Goal: Participate in discussion: Engage in conversation with other users on a specific topic

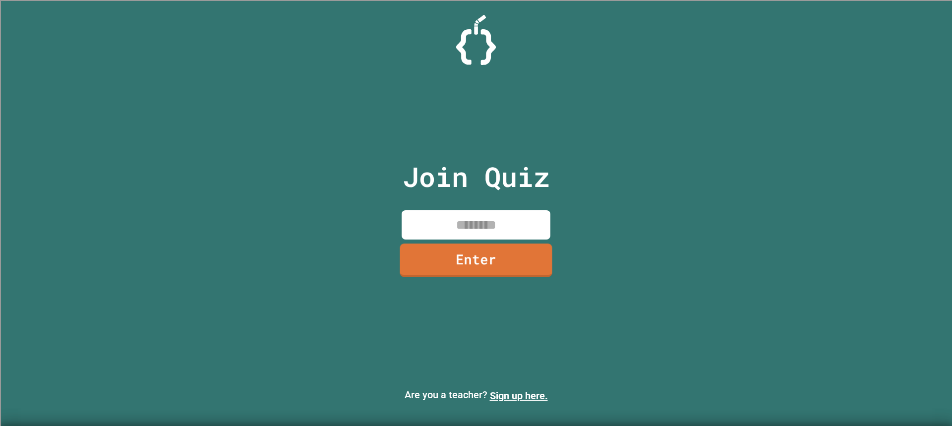
click at [486, 228] on input at bounding box center [476, 224] width 149 height 29
type input "********"
click at [504, 247] on link "Enter" at bounding box center [476, 261] width 150 height 32
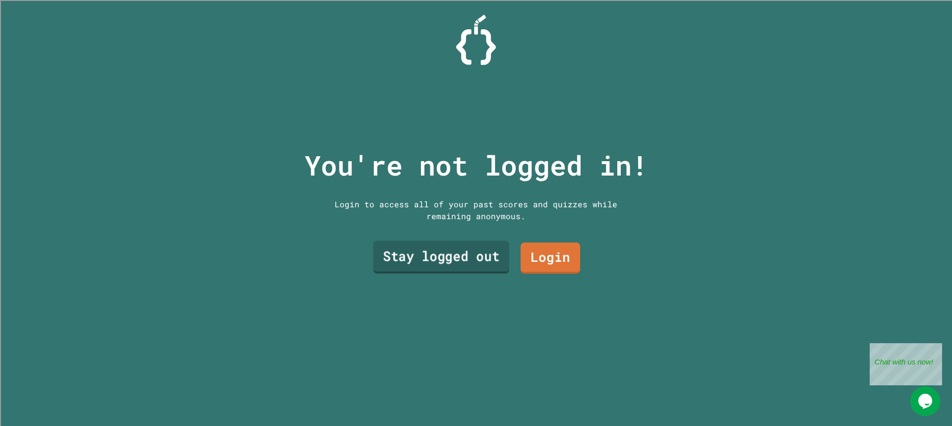
click at [489, 247] on link "Stay logged out" at bounding box center [442, 257] width 136 height 33
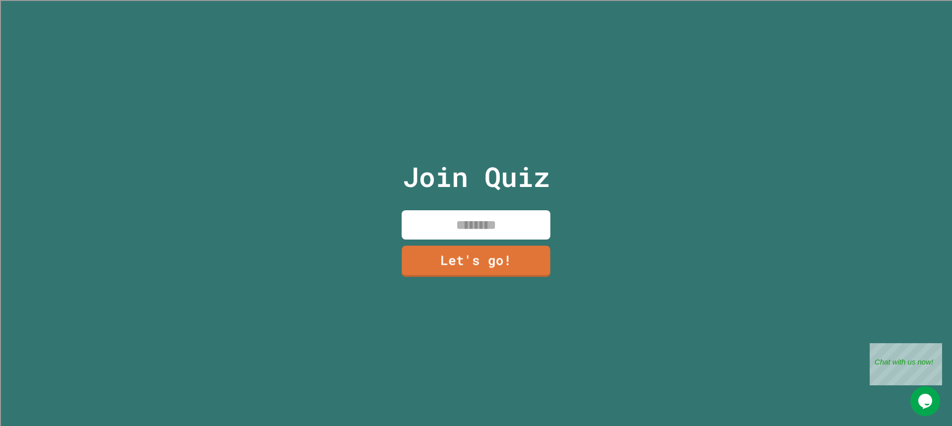
click at [483, 225] on input at bounding box center [476, 224] width 149 height 29
type input "******"
click at [480, 246] on link "Let's go!" at bounding box center [476, 261] width 150 height 32
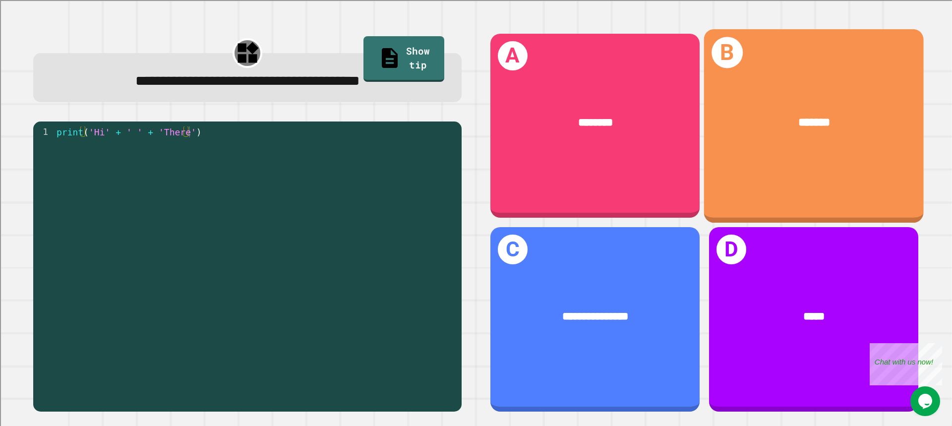
click at [768, 163] on div "B *******" at bounding box center [814, 125] width 220 height 193
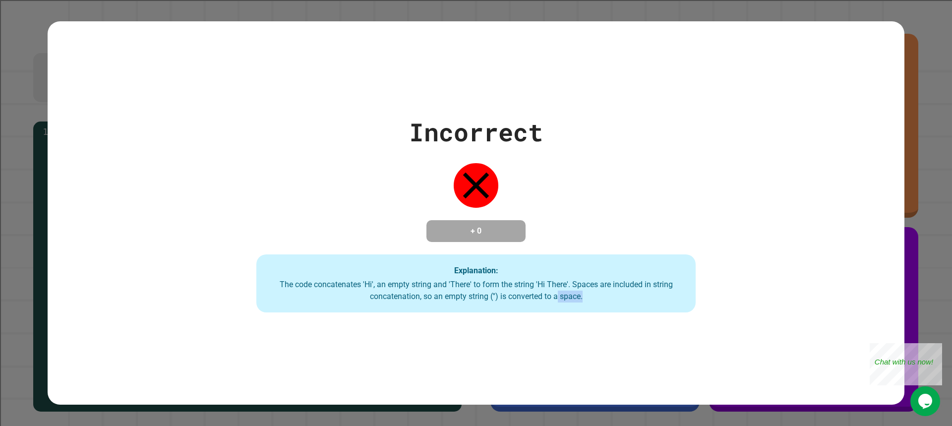
drag, startPoint x: 581, startPoint y: 297, endPoint x: 556, endPoint y: 293, distance: 25.7
click at [556, 293] on div "The code concatenates 'Hi', an empty string and 'There' to form the string 'Hi …" at bounding box center [476, 291] width 420 height 24
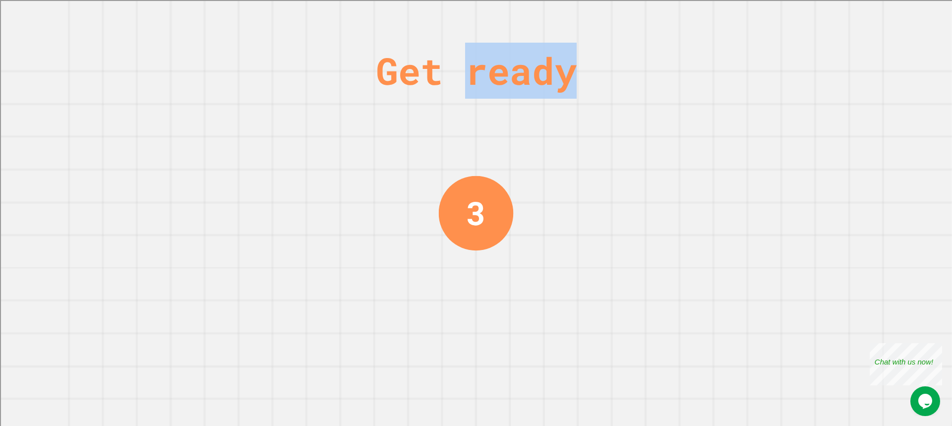
drag, startPoint x: 564, startPoint y: 73, endPoint x: 452, endPoint y: 51, distance: 113.7
click at [452, 51] on div "Get ready" at bounding box center [476, 71] width 201 height 56
click at [445, 31] on div at bounding box center [445, 31] width 0 height 0
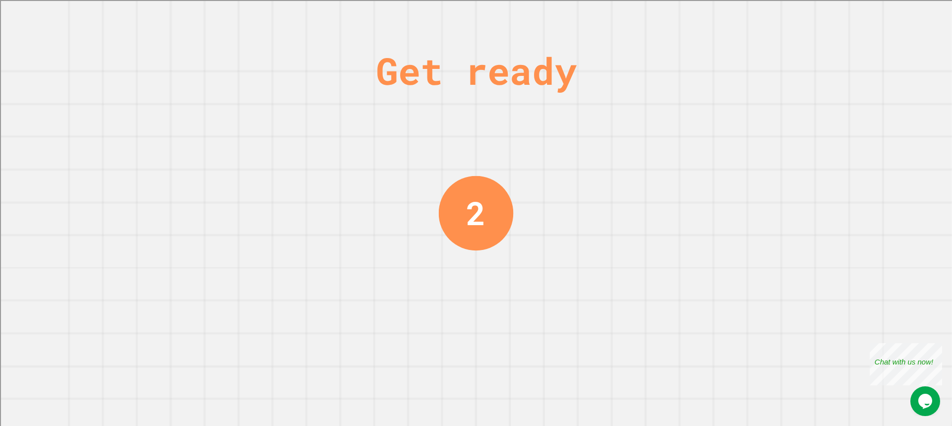
click at [536, 32] on div "Get ready 2" at bounding box center [476, 213] width 952 height 426
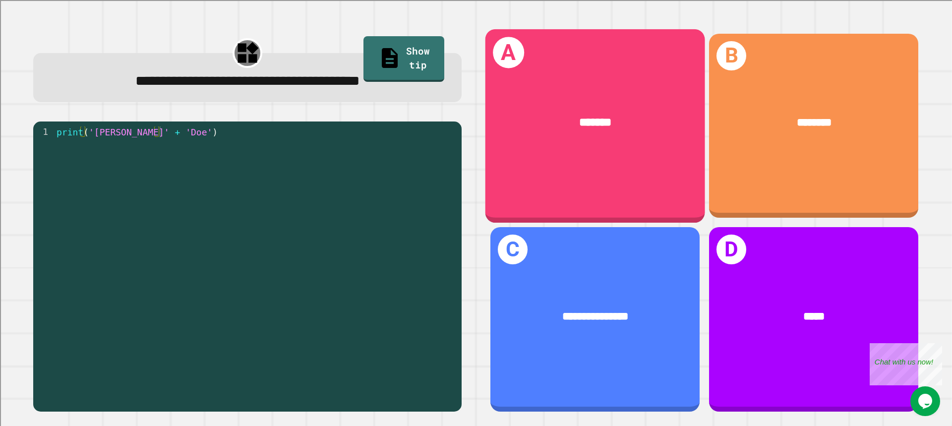
click at [536, 139] on div "*******" at bounding box center [596, 123] width 220 height 64
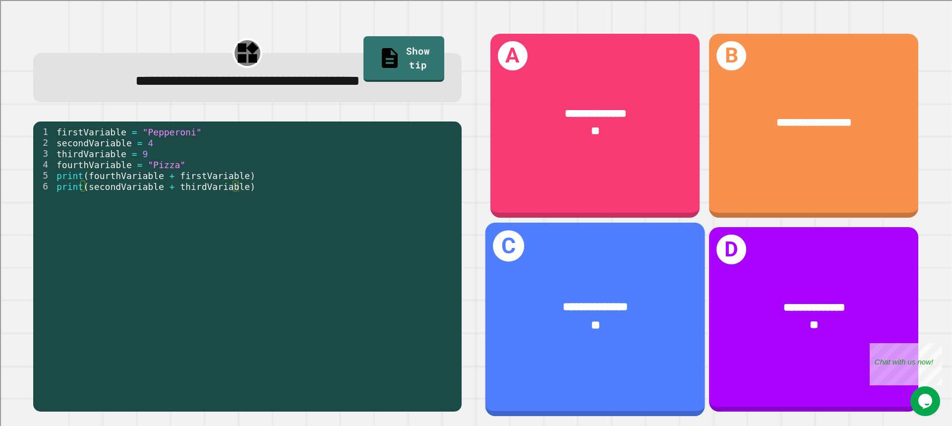
click at [563, 275] on div "**********" at bounding box center [596, 316] width 220 height 83
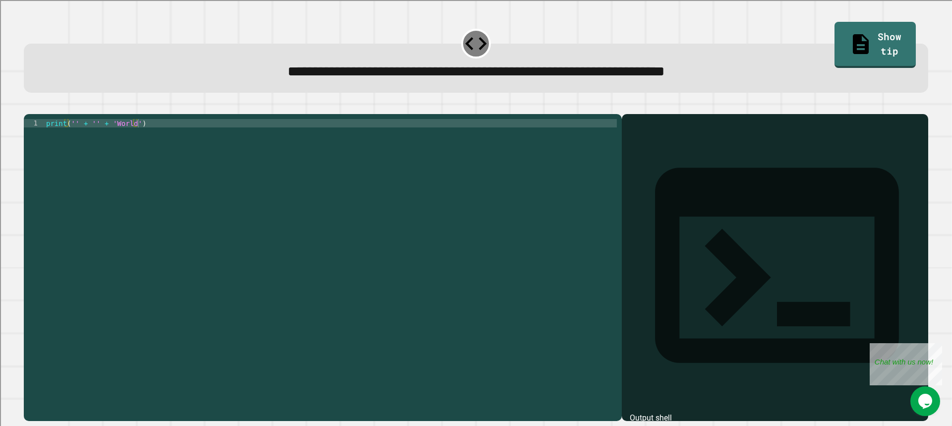
click at [213, 136] on div "print ( '' + '' + 'World' )" at bounding box center [330, 258] width 573 height 278
click at [72, 137] on div "print ( '' + '' + 'World' )" at bounding box center [330, 258] width 573 height 278
click at [96, 138] on div "print ( 'Hello' + '' + 'World' )" at bounding box center [330, 258] width 573 height 278
click at [105, 138] on div "print ( 'Hello' + '' + 'World' )" at bounding box center [330, 258] width 573 height 278
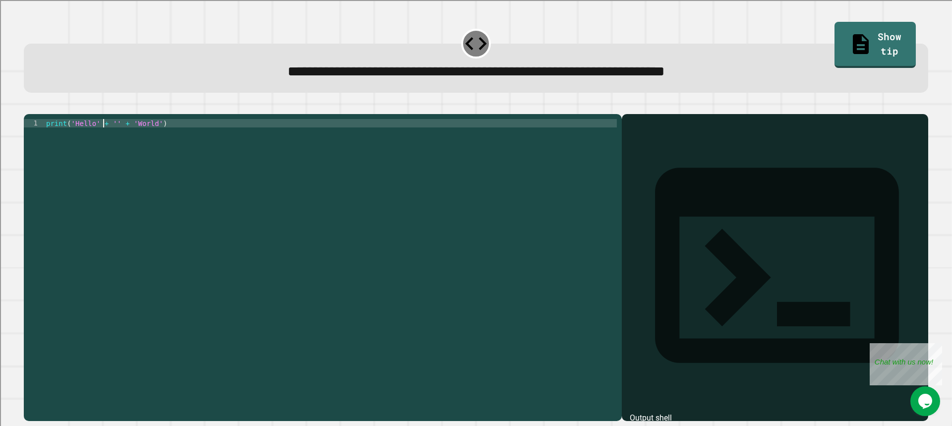
click at [111, 139] on div "print ( 'Hello' + '' + 'World' )" at bounding box center [330, 258] width 573 height 278
click at [105, 141] on div "print ( 'Hello' + 'World' + 'World' )" at bounding box center [330, 258] width 573 height 278
click at [138, 141] on div "print ( 'Hello' + 'World' + 'World' )" at bounding box center [330, 258] width 573 height 278
click at [144, 142] on div "print ( 'Hello' + 'World' + 'World' )" at bounding box center [330, 258] width 573 height 278
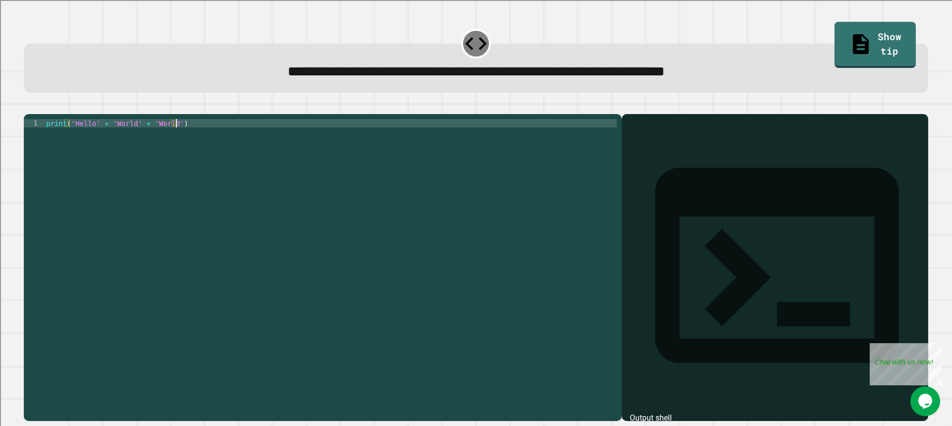
click at [146, 137] on div "print ( 'Hello' + 'World' + 'World' )" at bounding box center [330, 258] width 573 height 278
click at [158, 136] on div "print ( 'Hello' + 'World''World' )" at bounding box center [330, 258] width 573 height 278
click at [159, 138] on div "print ( 'Hello' + 'World''World' )" at bounding box center [330, 258] width 573 height 278
type textarea "**********"
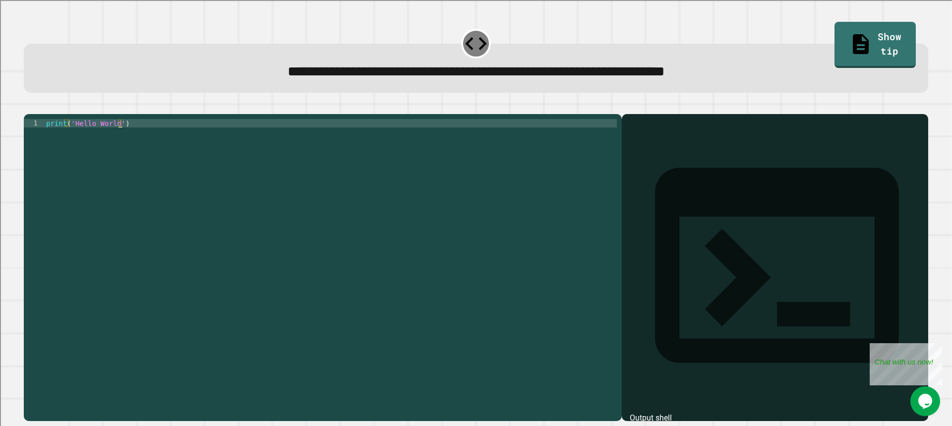
click at [29, 106] on icon "button" at bounding box center [29, 106] width 0 height 0
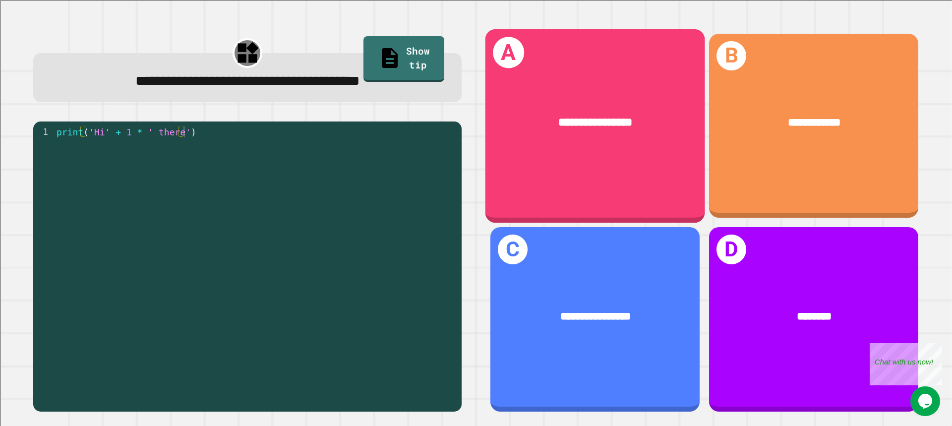
click at [587, 153] on div "**********" at bounding box center [596, 125] width 220 height 193
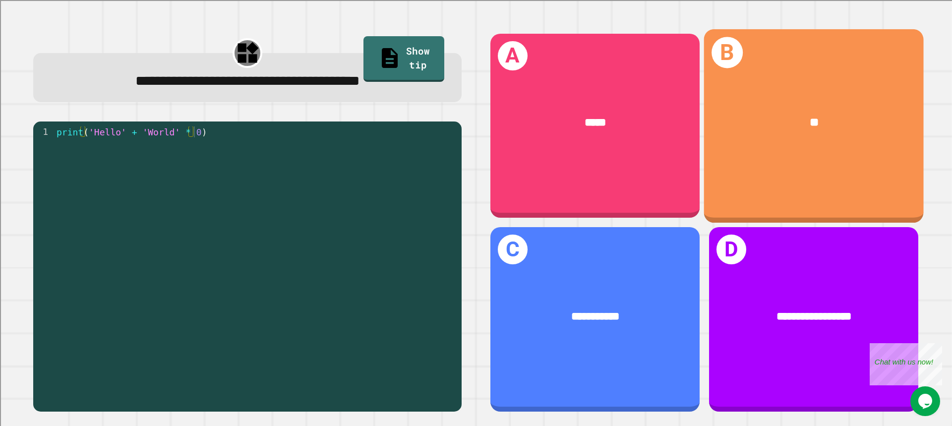
click at [721, 149] on div "**" at bounding box center [814, 123] width 220 height 64
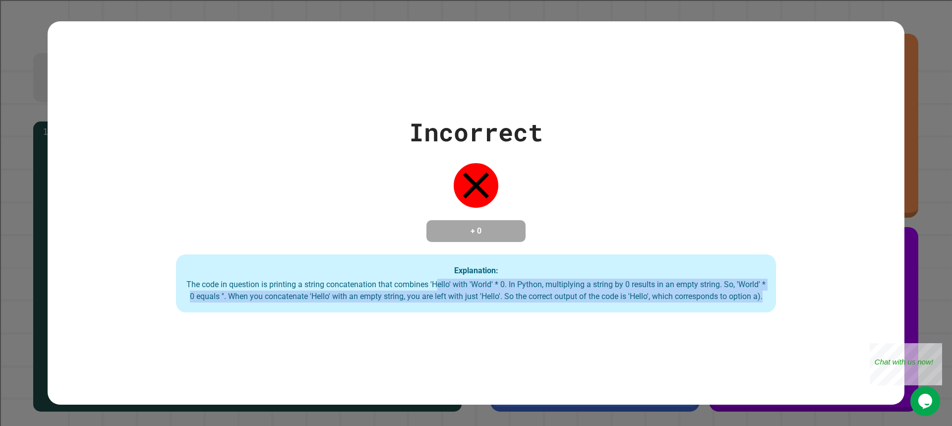
drag, startPoint x: 447, startPoint y: 285, endPoint x: 512, endPoint y: 302, distance: 67.3
click at [512, 302] on div "The code in question is printing a string concatenation that combines 'Hello' w…" at bounding box center [476, 291] width 580 height 24
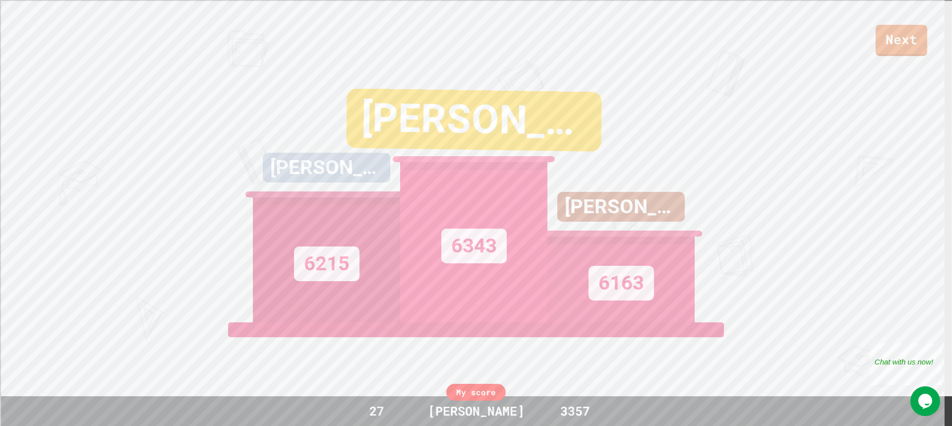
click at [921, 21] on div "Next" at bounding box center [476, 28] width 952 height 56
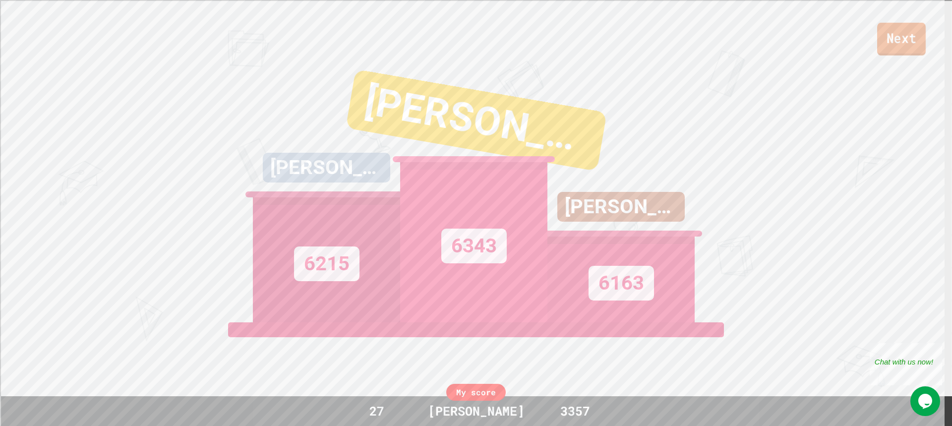
click at [916, 34] on link "Next" at bounding box center [902, 39] width 49 height 33
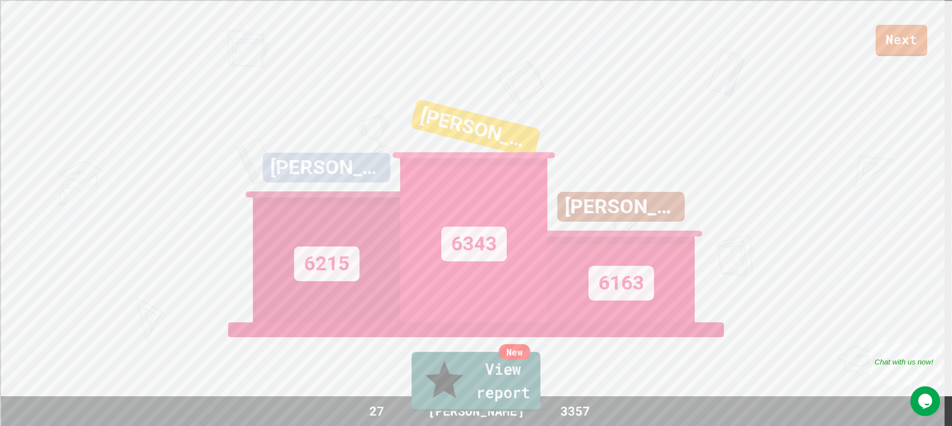
click at [488, 386] on link "New View report" at bounding box center [476, 382] width 129 height 60
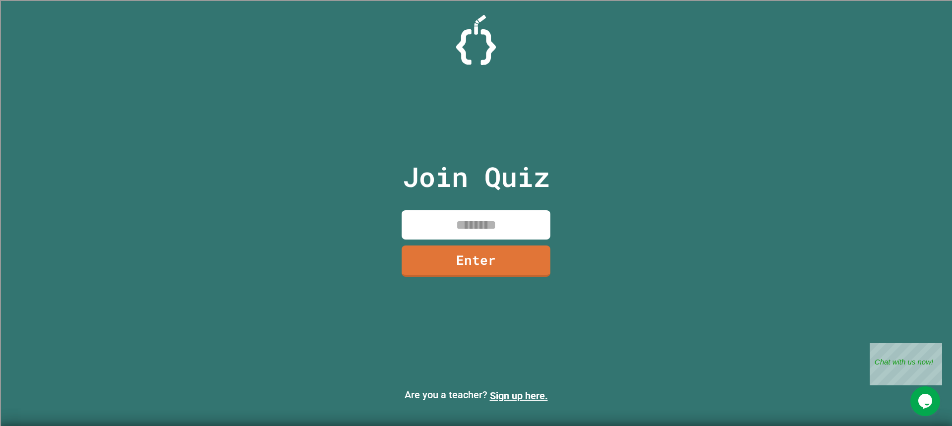
click at [481, 231] on input at bounding box center [476, 224] width 149 height 29
type input "********"
click at [523, 267] on link "Enter" at bounding box center [476, 259] width 136 height 33
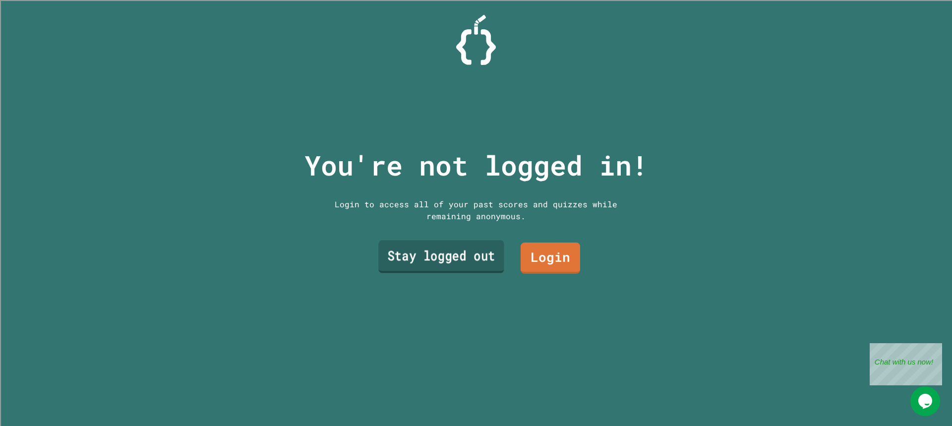
click at [484, 256] on link "Stay logged out" at bounding box center [440, 257] width 125 height 33
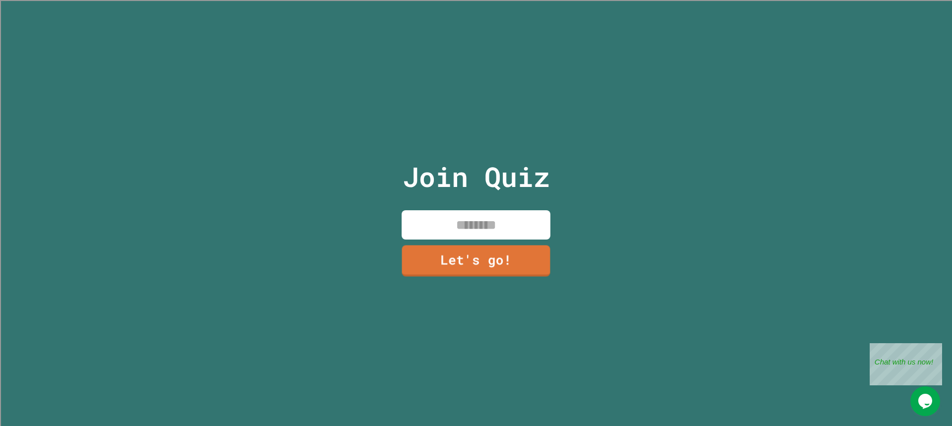
click at [486, 225] on input at bounding box center [476, 224] width 149 height 29
type input "******"
click at [495, 261] on link "Let's go!" at bounding box center [476, 260] width 149 height 33
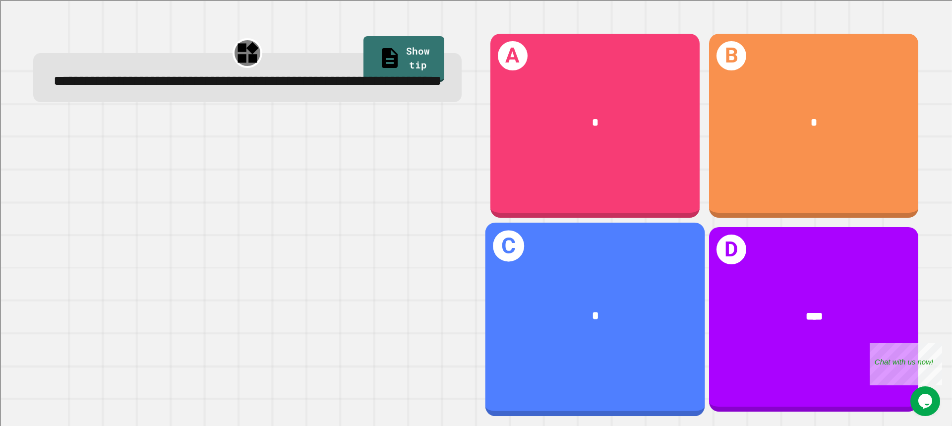
click at [526, 289] on div "*" at bounding box center [596, 317] width 220 height 64
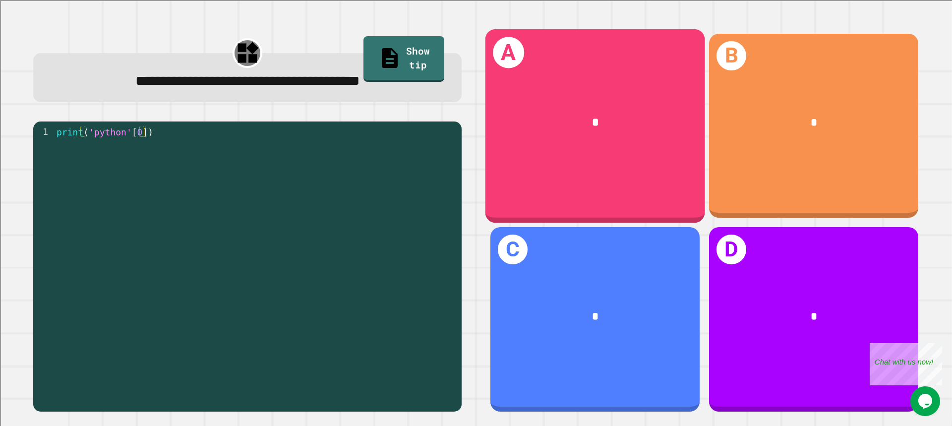
click at [586, 187] on div "A *" at bounding box center [596, 125] width 220 height 193
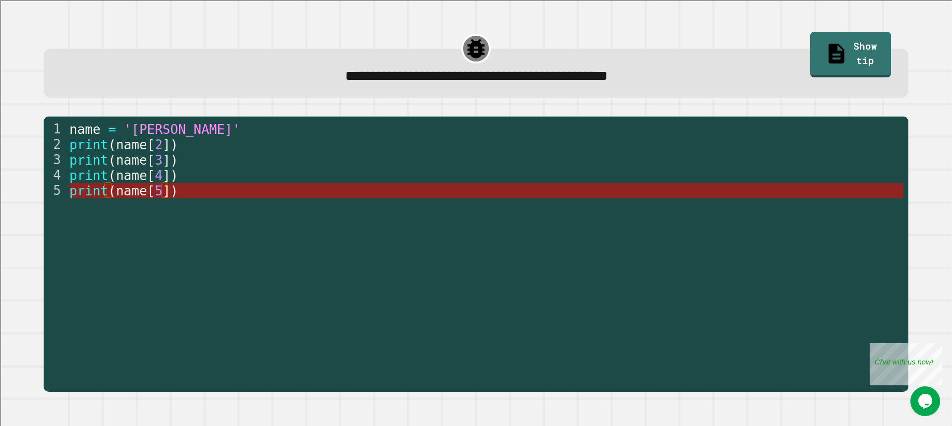
click at [168, 188] on span "])" at bounding box center [169, 191] width 15 height 15
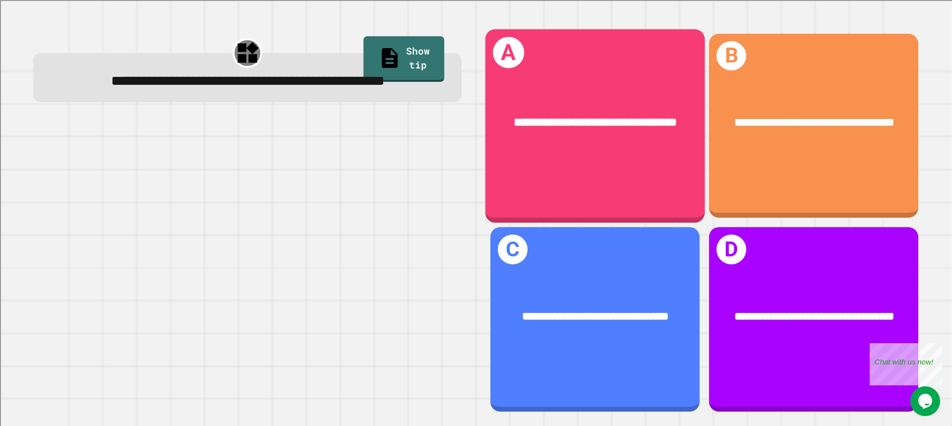
click at [652, 167] on div "**********" at bounding box center [596, 125] width 220 height 193
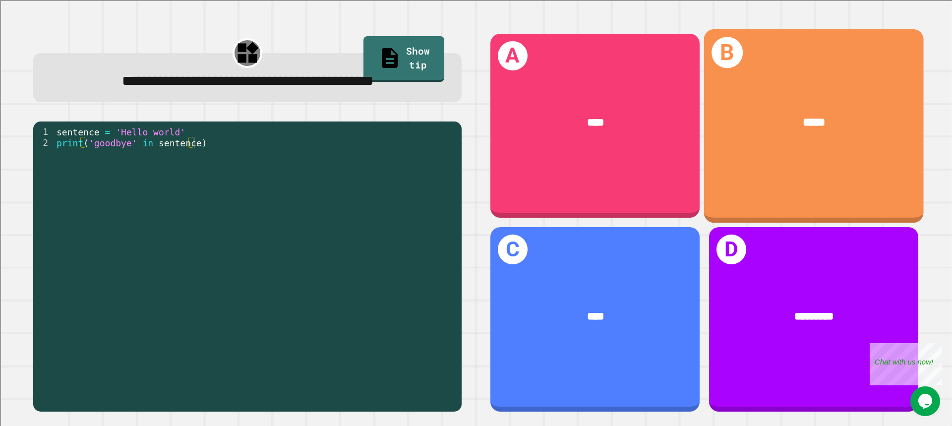
click at [805, 155] on div "B *****" at bounding box center [814, 125] width 220 height 193
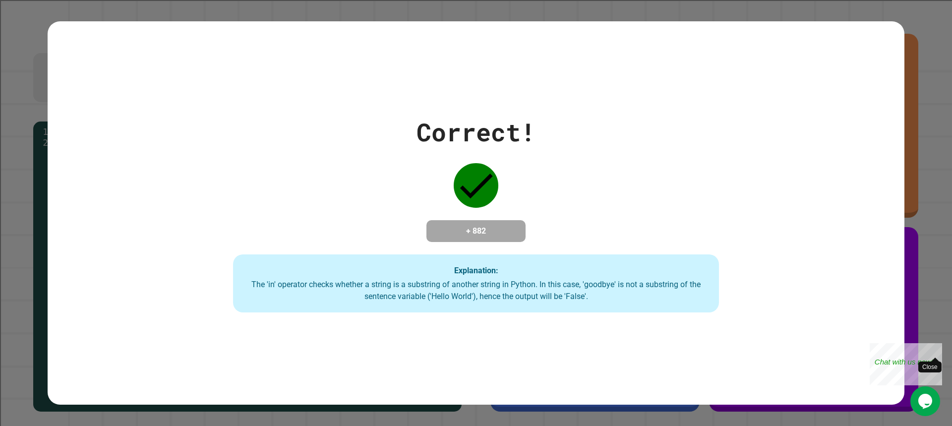
click at [938, 349] on div "Close" at bounding box center [935, 349] width 12 height 12
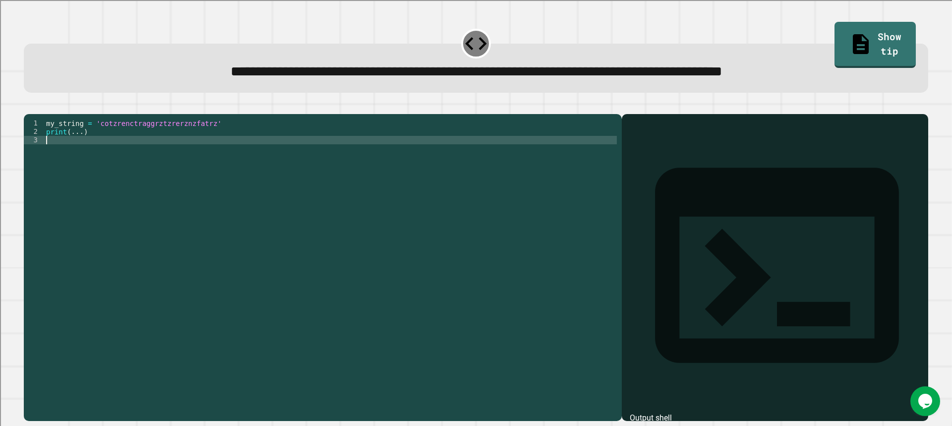
click at [371, 160] on div "my_string = 'cotzrenctraggrztzrerznzfatrz' print ( ... )" at bounding box center [330, 258] width 573 height 278
type textarea "*"
click at [80, 147] on div "my_string = 'cotzrenctraggrztzrerznzfatrz' print ( ... )" at bounding box center [330, 258] width 573 height 278
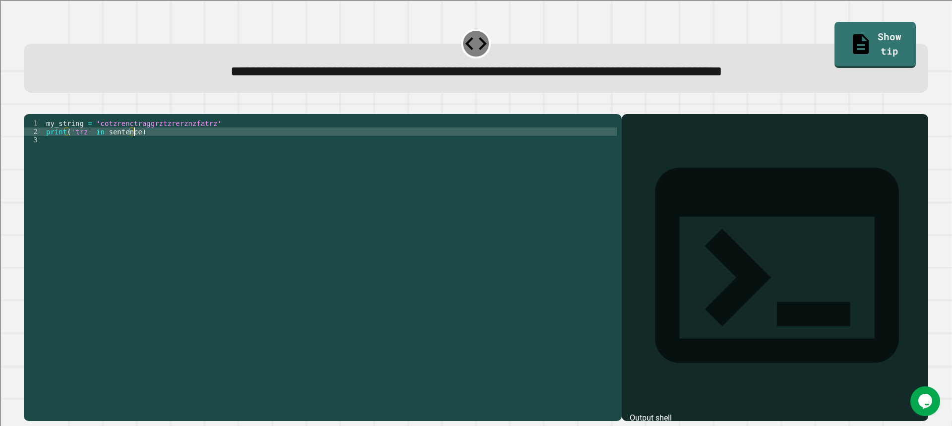
scroll to position [0, 6]
click at [29, 106] on button "button" at bounding box center [29, 106] width 0 height 0
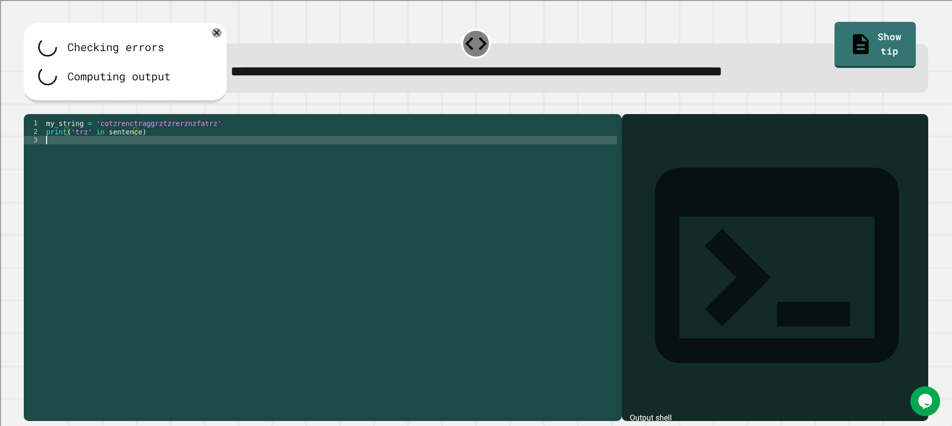
scroll to position [0, 0]
click at [133, 155] on div "my_string = 'cotzrenctraggrztzrerznzfatrz' print ( 'trz' in sentence )" at bounding box center [330, 258] width 573 height 278
click at [131, 149] on div "my_string = 'cotzrenctraggrztzrerznzfatrz' print ( 'trz' in sentence )" at bounding box center [330, 258] width 573 height 278
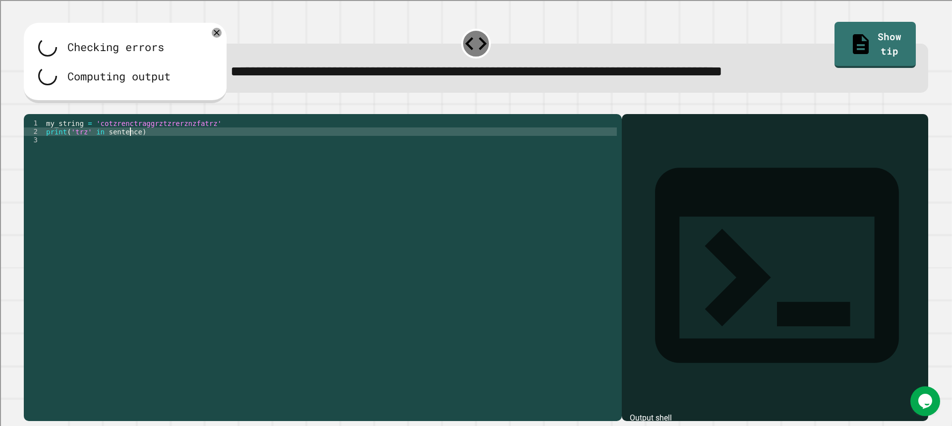
click at [134, 149] on div "my_string = 'cotzrenctraggrztzrerznzfatrz' print ( 'trz' in sentence )" at bounding box center [330, 258] width 573 height 278
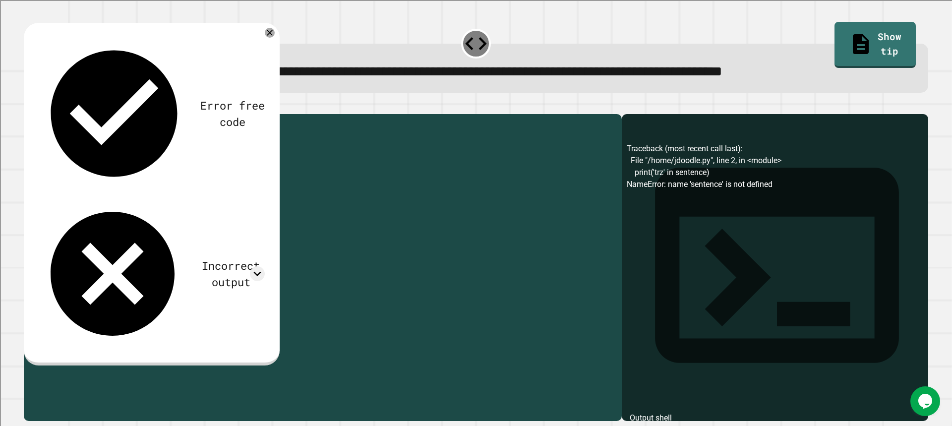
drag, startPoint x: 97, startPoint y: 140, endPoint x: 201, endPoint y: 140, distance: 103.7
click at [201, 140] on div "my_string = 'cotzrenctraggrztzrerznzfatrz' print ( 'trz' in )" at bounding box center [330, 258] width 573 height 278
click at [199, 137] on div "my_string = 'cotzrenctraggrztzrerznzfatrz' print ( 'trz' in )" at bounding box center [330, 258] width 573 height 278
click at [204, 137] on div "my_string = 'cotzrenctraggrztzrerznzfatrz' print ( 'trz' in )" at bounding box center [330, 258] width 573 height 278
drag, startPoint x: 202, startPoint y: 137, endPoint x: 97, endPoint y: 139, distance: 104.7
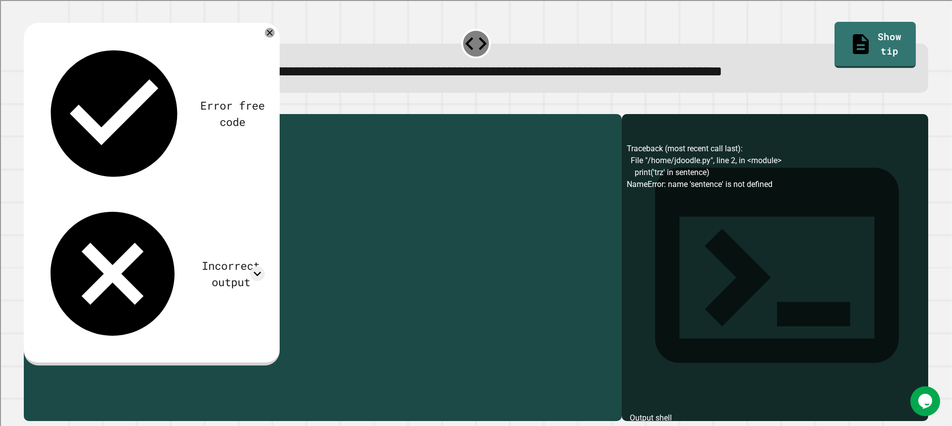
click at [97, 139] on div "my_string = 'cotzrenctraggrztzrerznzfatrz' print ( 'trz' in )" at bounding box center [330, 258] width 573 height 278
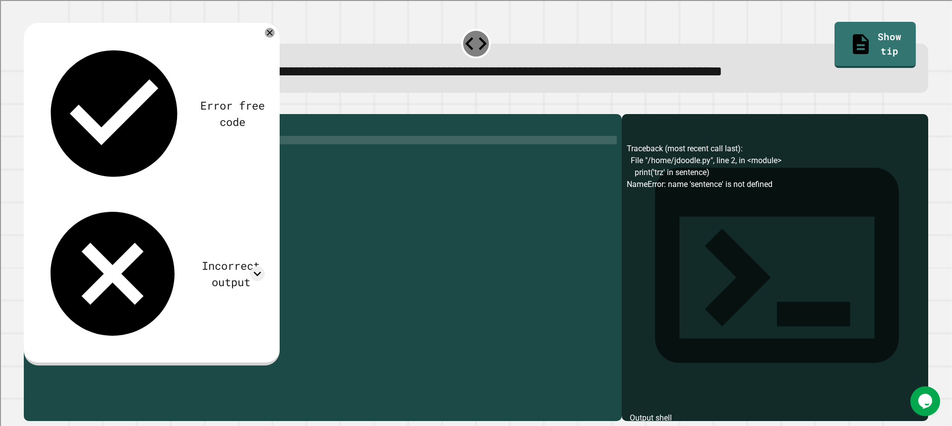
click at [102, 153] on div "my_string = 'cotzrenctraggrztzrerznzfatrz' print ( 'trz' in )" at bounding box center [330, 258] width 573 height 278
click at [102, 147] on div "my_string = 'cotzrenctraggrztzrerznzfatrz' print ( 'trz' in )" at bounding box center [330, 258] width 573 height 278
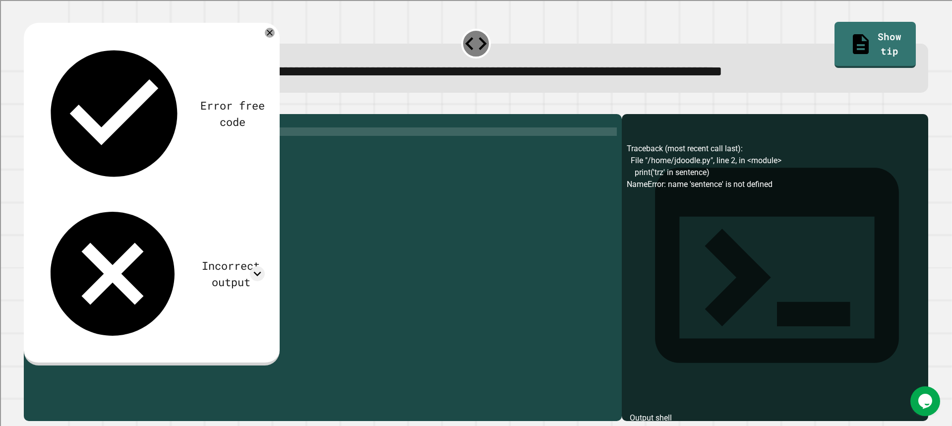
paste textarea "**********"
click at [29, 106] on icon "button" at bounding box center [29, 106] width 0 height 0
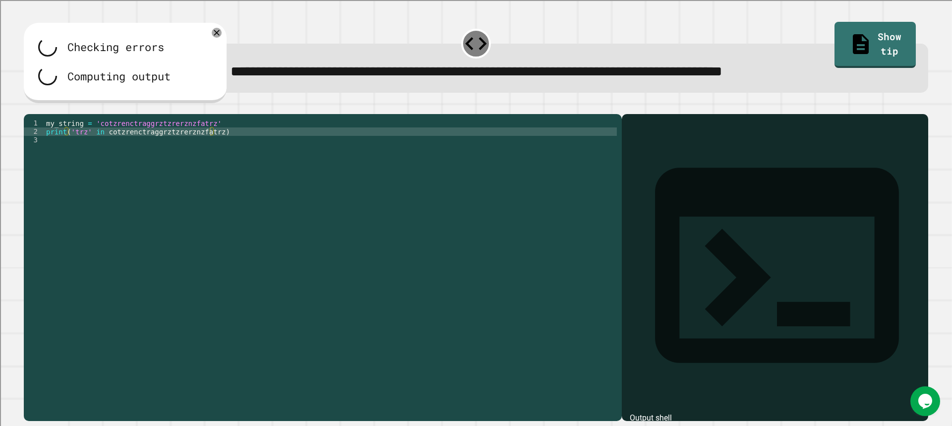
click at [111, 148] on div "my_string = 'cotzrenctraggrztzrerznzfatrz' print ( 'trz' in cotzrenctraggrztzre…" at bounding box center [330, 258] width 573 height 278
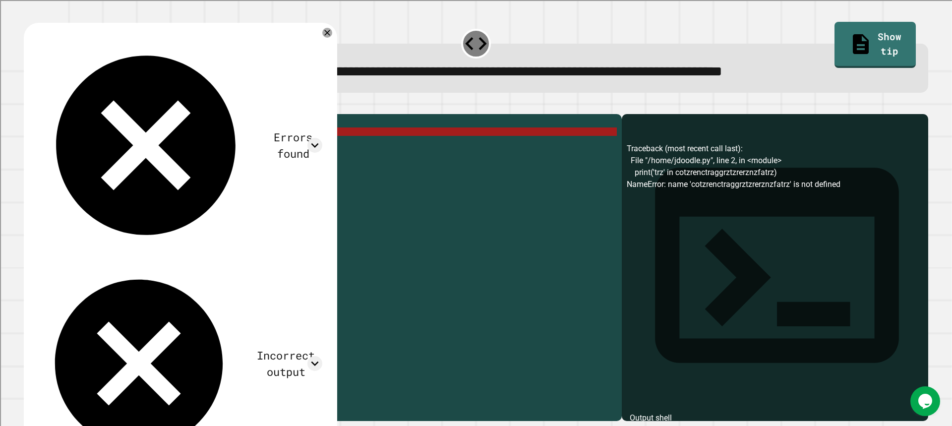
drag, startPoint x: 104, startPoint y: 146, endPoint x: 211, endPoint y: 148, distance: 107.2
click at [211, 148] on div "my_string = 'cotzrenctraggrztzrerznzfatrz' print ( 'trz' in cotzrenctraggrztzre…" at bounding box center [330, 258] width 573 height 278
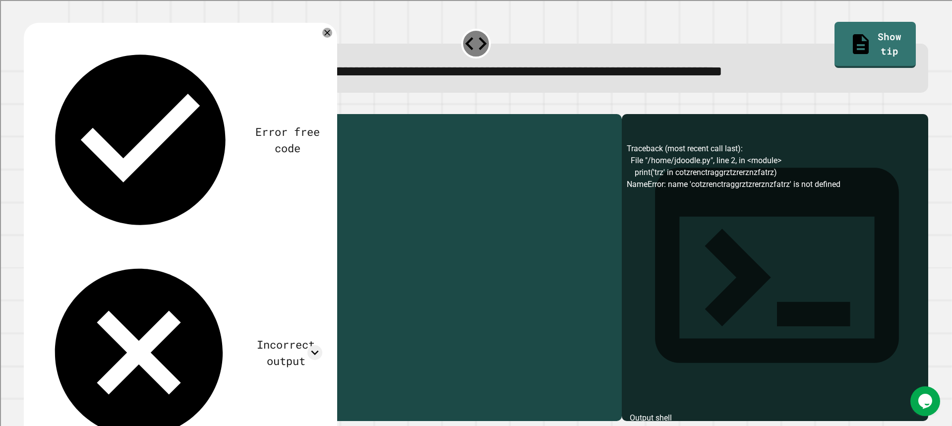
drag, startPoint x: 45, startPoint y: 136, endPoint x: 81, endPoint y: 138, distance: 35.8
click at [81, 138] on div "my_string = 'cotzrenctraggrztzrerznzfatrz' print ( 'trz' in )" at bounding box center [330, 258] width 573 height 278
click at [99, 151] on div "my_string = 'cotzrenctraggrztzrerznzfatrz' print ( 'trz' in )" at bounding box center [330, 258] width 573 height 278
click at [96, 139] on div "my_string = 'cotzrenctraggrztzrerznzfatrz' print ( 'trz' in )" at bounding box center [330, 258] width 573 height 278
click at [100, 143] on div "my_string = 'cotzrenctraggrztzrerznzfatrz' print ( 'trz' in )" at bounding box center [330, 258] width 573 height 278
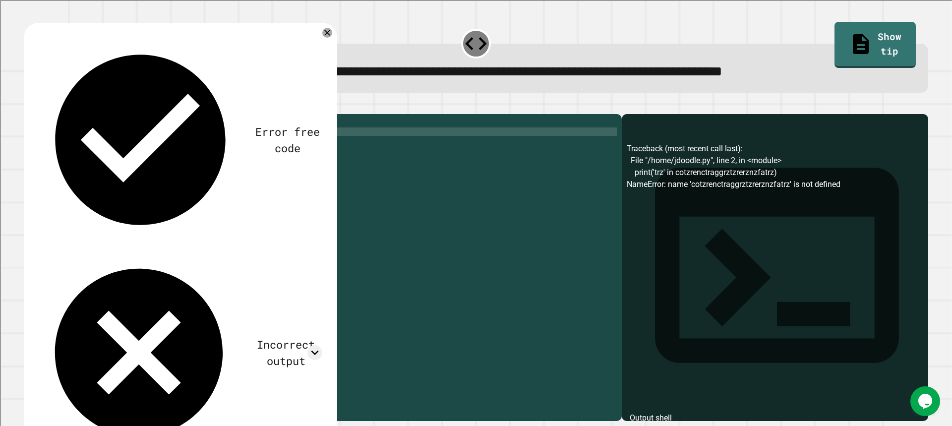
scroll to position [0, 4]
paste textarea "*********"
type textarea "**********"
click at [29, 106] on icon "button" at bounding box center [29, 106] width 0 height 0
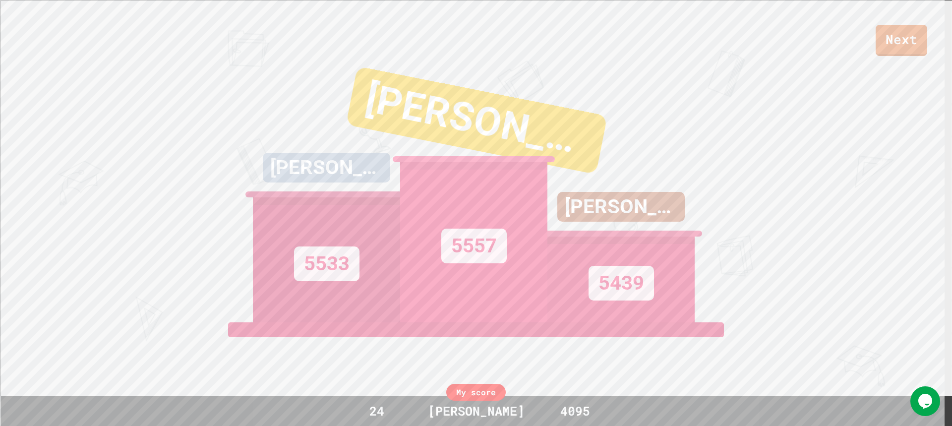
click at [896, 50] on link "Next" at bounding box center [902, 40] width 52 height 31
